Goal: Go to known website: Access a specific website the user already knows

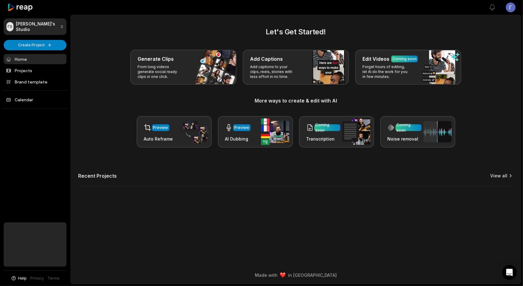
click at [502, 174] on link "View all" at bounding box center [499, 176] width 17 height 6
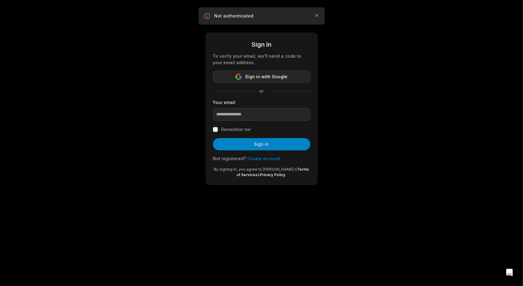
click at [272, 77] on span "Sign in with Google" at bounding box center [267, 76] width 42 height 7
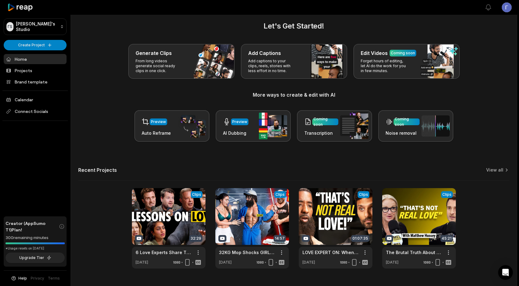
scroll to position [20, 0]
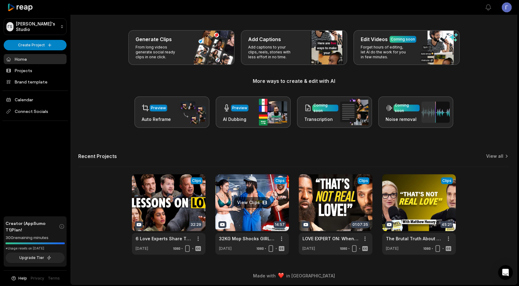
click at [246, 192] on link at bounding box center [252, 214] width 74 height 80
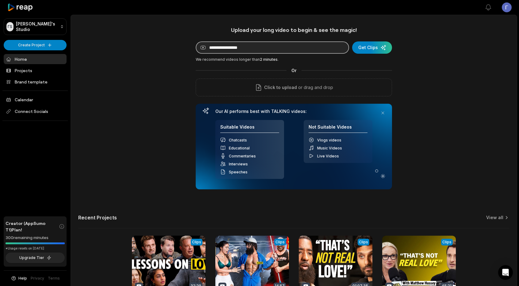
click at [234, 49] on input at bounding box center [272, 47] width 153 height 12
paste input "**********"
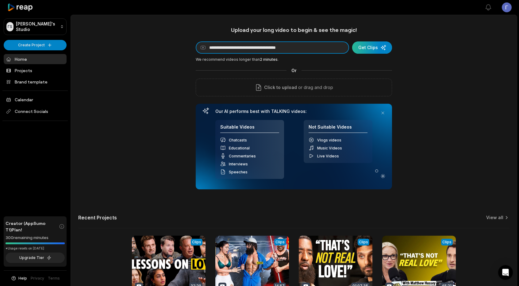
type input "**********"
click at [368, 49] on div "submit" at bounding box center [372, 47] width 40 height 12
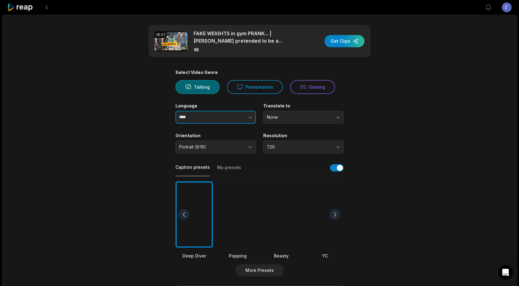
click at [211, 115] on input "****" at bounding box center [215, 117] width 80 height 13
click at [296, 112] on button "None" at bounding box center [303, 117] width 80 height 13
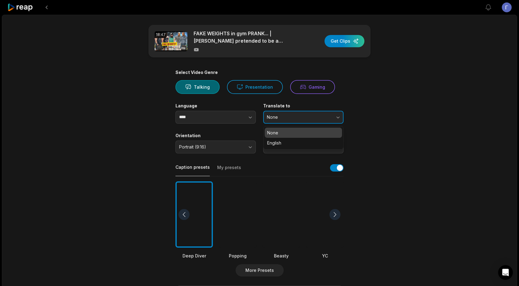
click at [296, 112] on button "None" at bounding box center [303, 117] width 80 height 13
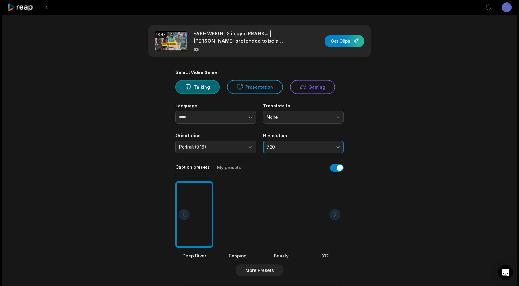
click at [311, 147] on span "720" at bounding box center [299, 147] width 64 height 6
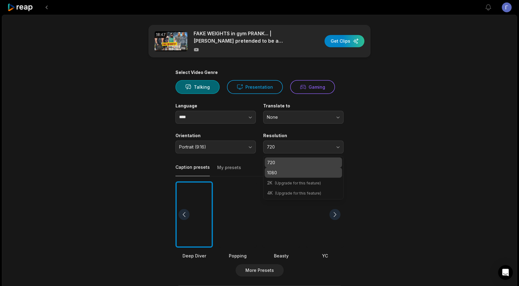
click at [298, 171] on p "1080" at bounding box center [303, 172] width 72 height 6
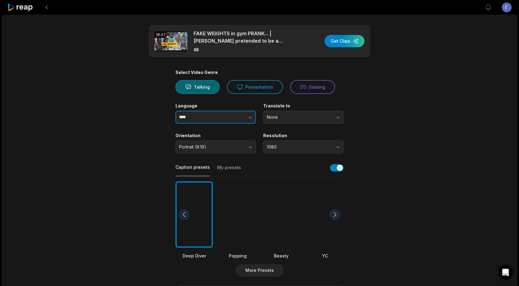
click at [219, 115] on input "****" at bounding box center [215, 117] width 80 height 13
click at [248, 116] on icon "button" at bounding box center [250, 117] width 6 height 6
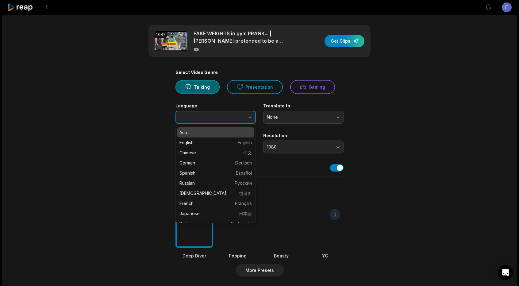
type input "****"
click at [248, 116] on icon "button" at bounding box center [250, 117] width 6 height 6
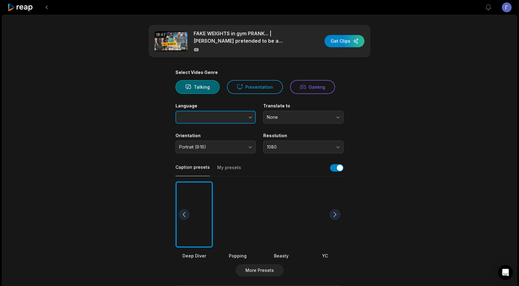
click at [248, 116] on icon "button" at bounding box center [250, 117] width 6 height 6
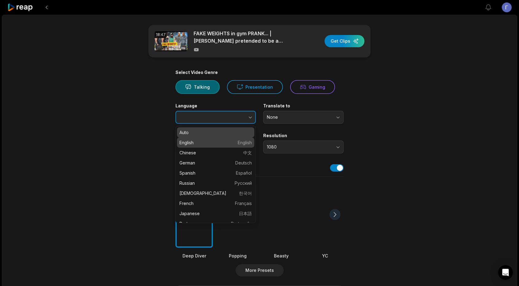
type input "*******"
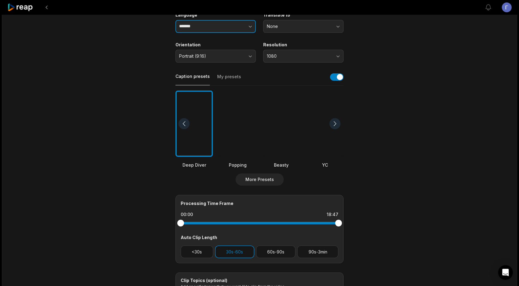
scroll to position [123, 0]
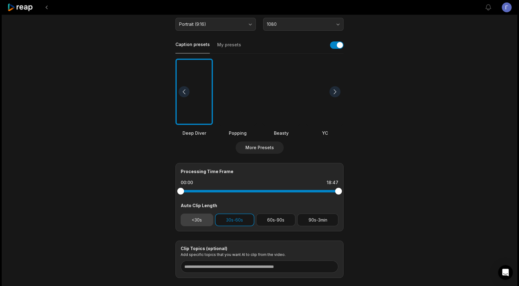
click at [207, 220] on button "<30s" at bounding box center [197, 219] width 33 height 13
click at [266, 219] on button "60s-90s" at bounding box center [276, 219] width 40 height 13
click at [264, 100] on div at bounding box center [280, 92] width 37 height 67
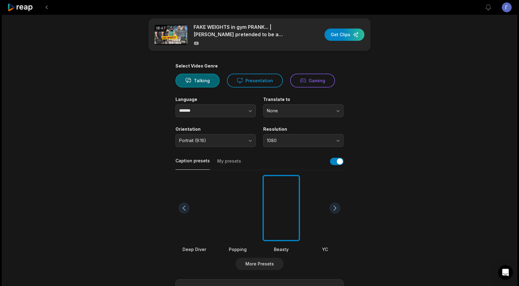
scroll to position [0, 0]
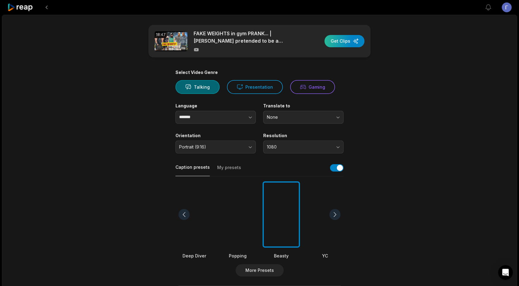
click at [345, 44] on div "button" at bounding box center [344, 41] width 40 height 12
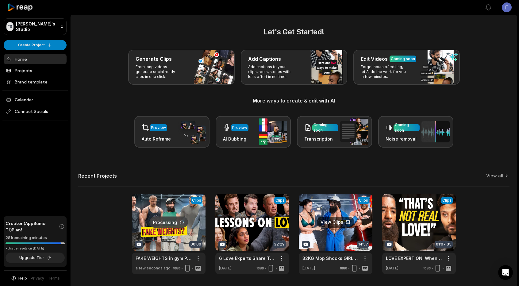
click at [327, 206] on link at bounding box center [336, 234] width 74 height 80
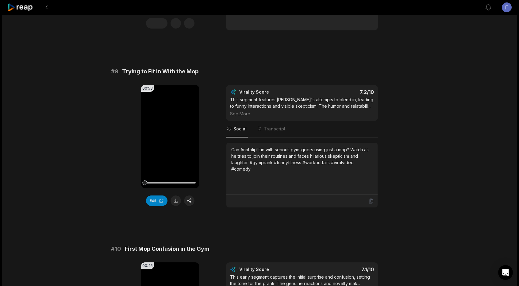
scroll to position [1601, 0]
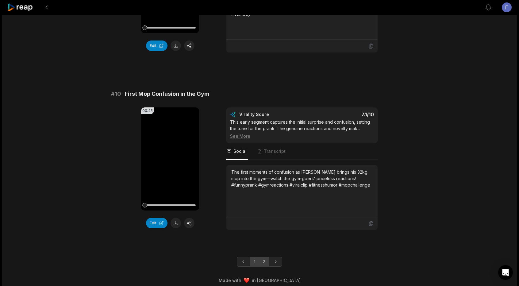
click at [261, 258] on link "2" at bounding box center [264, 262] width 10 height 10
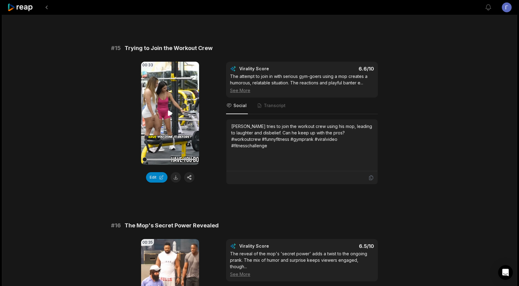
scroll to position [764, 0]
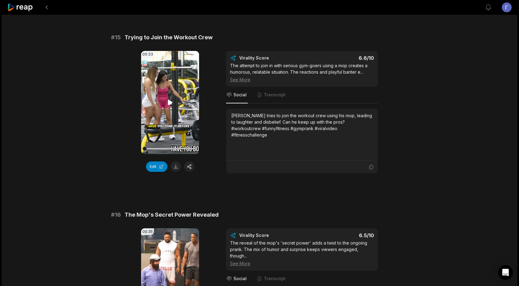
click at [171, 103] on icon at bounding box center [169, 102] width 7 height 7
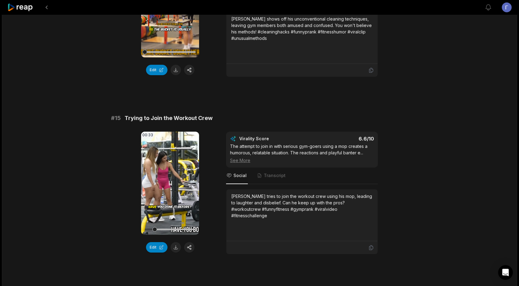
scroll to position [703, 0]
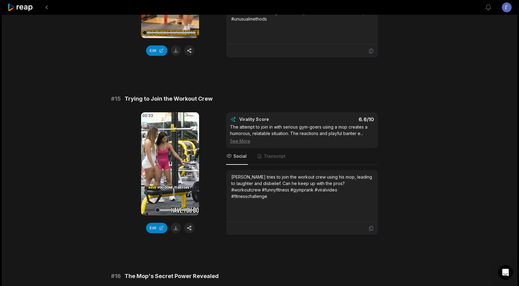
click at [170, 166] on video "Your browser does not support mp4 format." at bounding box center [170, 163] width 58 height 103
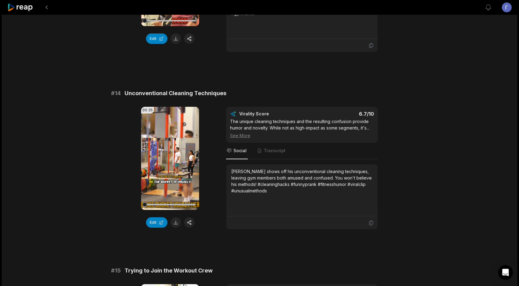
scroll to position [519, 0]
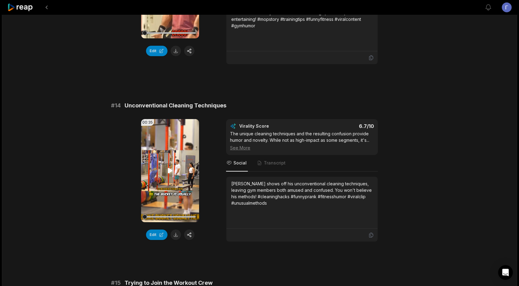
click at [172, 167] on icon at bounding box center [169, 170] width 7 height 7
click at [160, 212] on div at bounding box center [169, 216] width 51 height 11
click at [178, 212] on div at bounding box center [169, 216] width 51 height 11
click at [187, 216] on div at bounding box center [169, 217] width 51 height 2
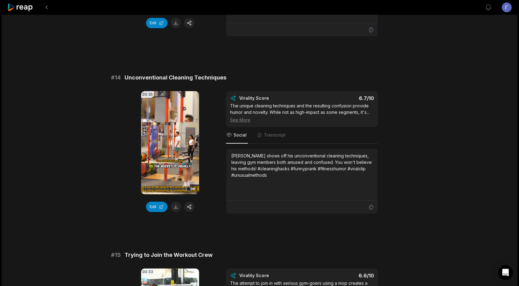
scroll to position [550, 0]
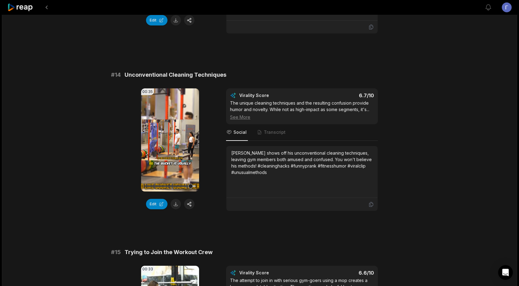
drag, startPoint x: 191, startPoint y: 184, endPoint x: 200, endPoint y: 186, distance: 8.8
click at [200, 186] on div "00:35 Your browser does not support mp4 format. Edit Virality Score 6.7 /10 The…" at bounding box center [259, 149] width 297 height 123
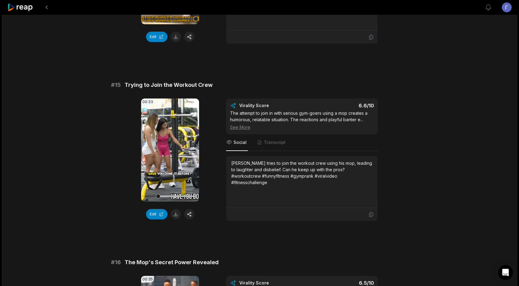
scroll to position [734, 0]
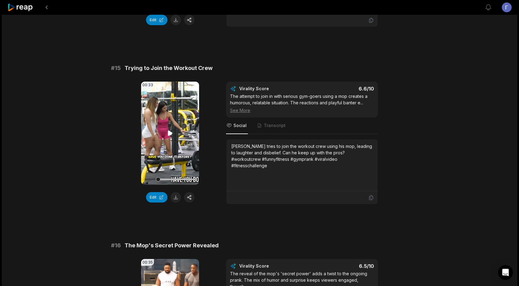
click at [165, 139] on video "Your browser does not support mp4 format." at bounding box center [170, 133] width 58 height 103
click at [171, 131] on icon at bounding box center [170, 133] width 2 height 4
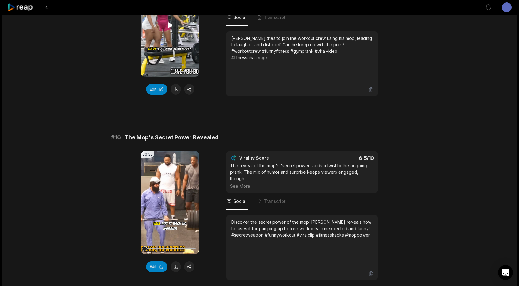
scroll to position [887, 0]
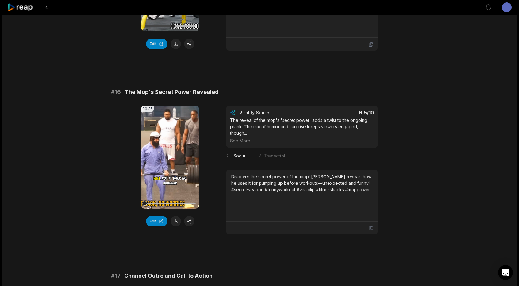
click at [168, 154] on icon at bounding box center [170, 156] width 5 height 5
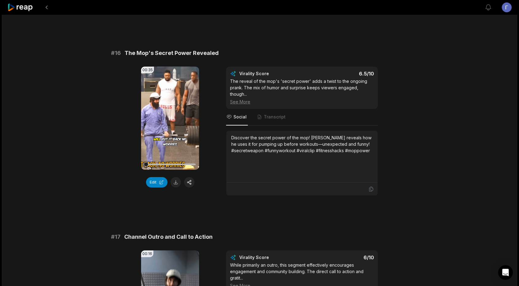
scroll to position [918, 0]
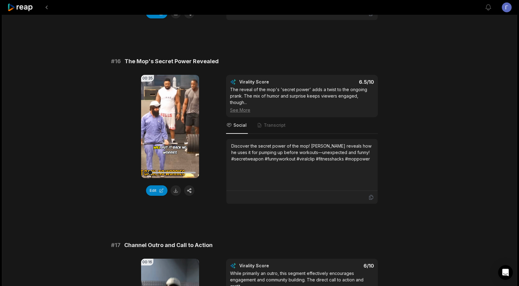
click at [161, 172] on div at bounding box center [169, 173] width 51 height 2
click at [179, 168] on div at bounding box center [169, 172] width 51 height 11
click at [190, 172] on div at bounding box center [169, 173] width 51 height 2
click at [175, 187] on button at bounding box center [175, 190] width 10 height 10
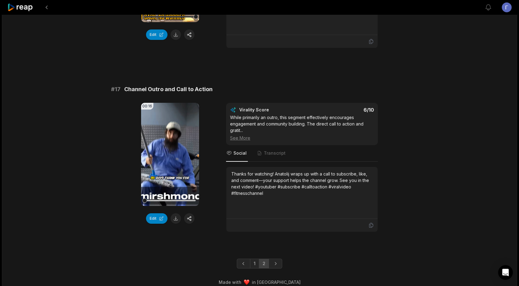
scroll to position [1077, 0]
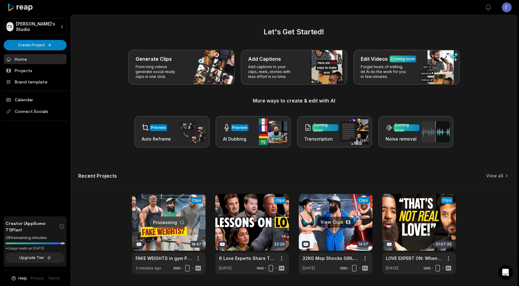
click at [331, 211] on link at bounding box center [336, 234] width 74 height 80
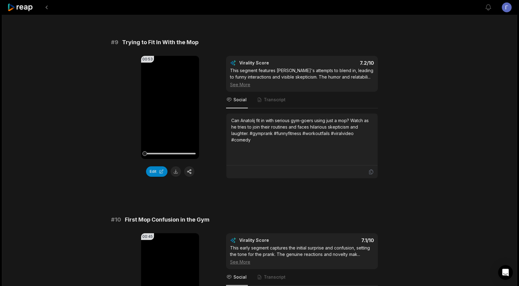
scroll to position [1601, 0]
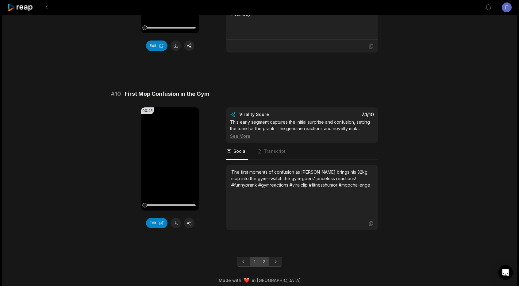
click at [264, 257] on link "2" at bounding box center [264, 262] width 10 height 10
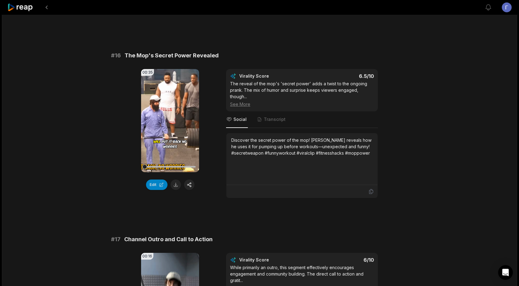
scroll to position [925, 0]
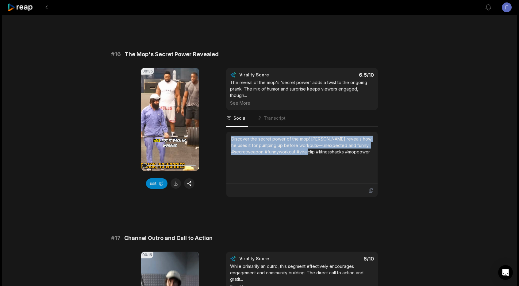
drag, startPoint x: 231, startPoint y: 137, endPoint x: 316, endPoint y: 162, distance: 88.1
click at [316, 162] on div "Discover the secret power of the mop! [PERSON_NAME] reveals how he uses it for …" at bounding box center [301, 158] width 141 height 44
click at [167, 116] on icon at bounding box center [169, 119] width 7 height 7
click at [168, 117] on icon at bounding box center [170, 119] width 5 height 5
click at [171, 116] on icon at bounding box center [169, 119] width 7 height 7
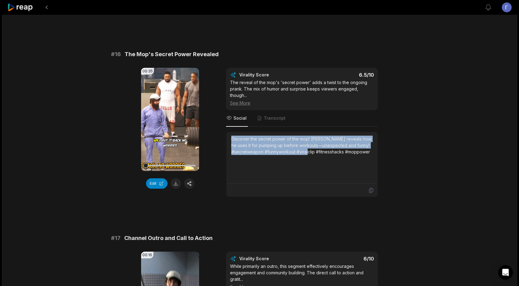
click at [171, 117] on icon at bounding box center [170, 119] width 2 height 4
drag, startPoint x: 254, startPoint y: 143, endPoint x: 259, endPoint y: 143, distance: 4.6
click at [259, 143] on div "Discover the secret power of the mop! [PERSON_NAME] reveals how he uses it for …" at bounding box center [301, 145] width 141 height 19
drag, startPoint x: 369, startPoint y: 148, endPoint x: 232, endPoint y: 130, distance: 137.9
click at [232, 132] on div "Discover the secret power of the mop! [PERSON_NAME] reveals how he uses it for …" at bounding box center [301, 158] width 151 height 52
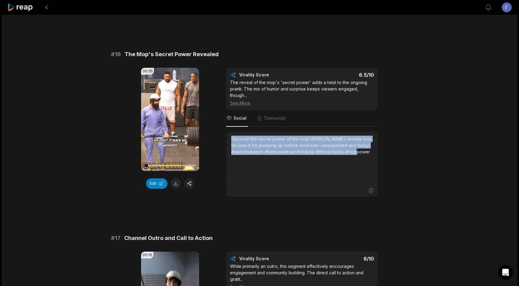
copy div "Discover the secret power of the mop! [PERSON_NAME] reveals how he uses it for …"
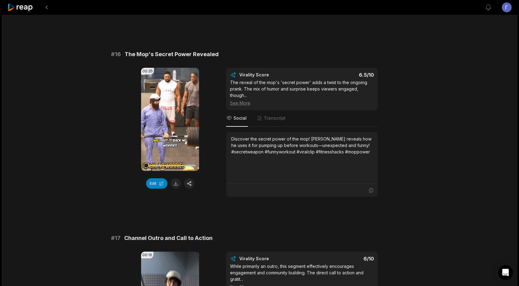
click at [391, 115] on div "00:35 Your browser does not support mp4 format. Edit Virality Score 6.5 /10 The…" at bounding box center [259, 132] width 297 height 129
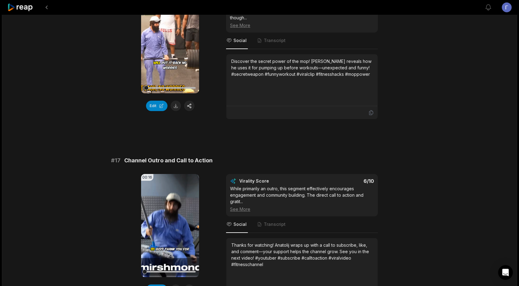
scroll to position [740, 0]
